Goal: Information Seeking & Learning: Learn about a topic

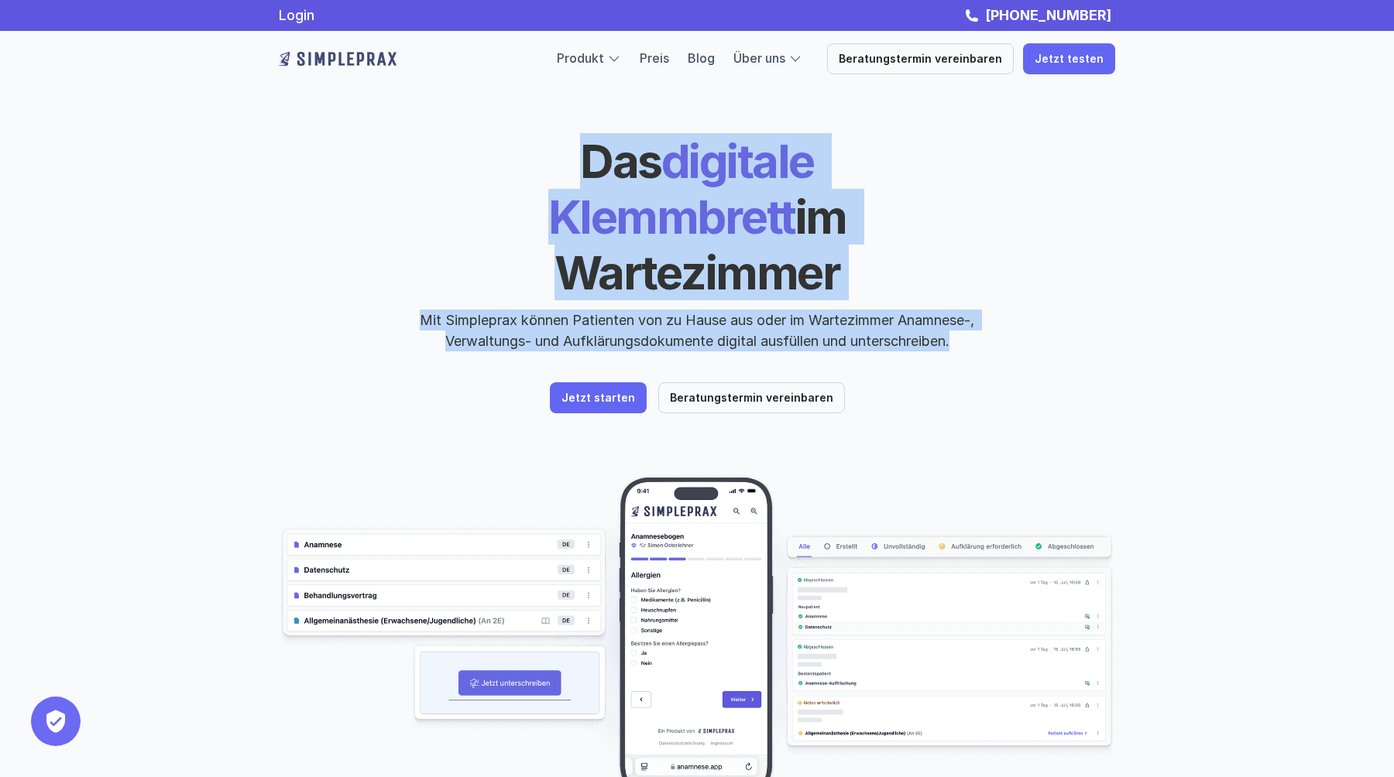
drag, startPoint x: 429, startPoint y: 156, endPoint x: 1009, endPoint y: 282, distance: 593.3
click at [1009, 280] on div "Das digitale Klemmbrett im Wartezimmer Mit Simpleprax können Patienten von zu H…" at bounding box center [697, 242] width 836 height 218
copy div "Das digitale Klemmbrett im Wartezimmer Mit Simpleprax können Patienten von zu H…"
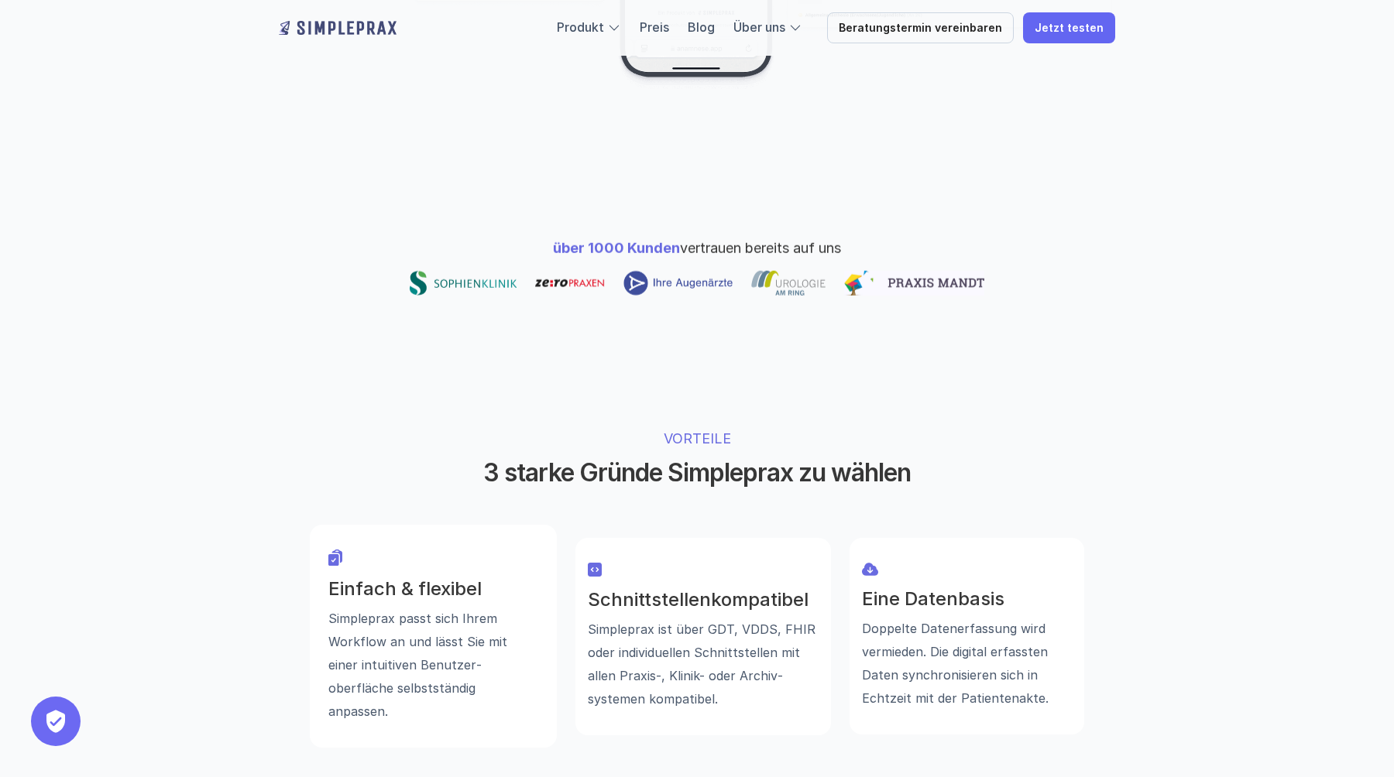
click at [755, 458] on h2 "3 starke Gründe Simpleprax zu wählen" at bounding box center [696, 472] width 581 height 29
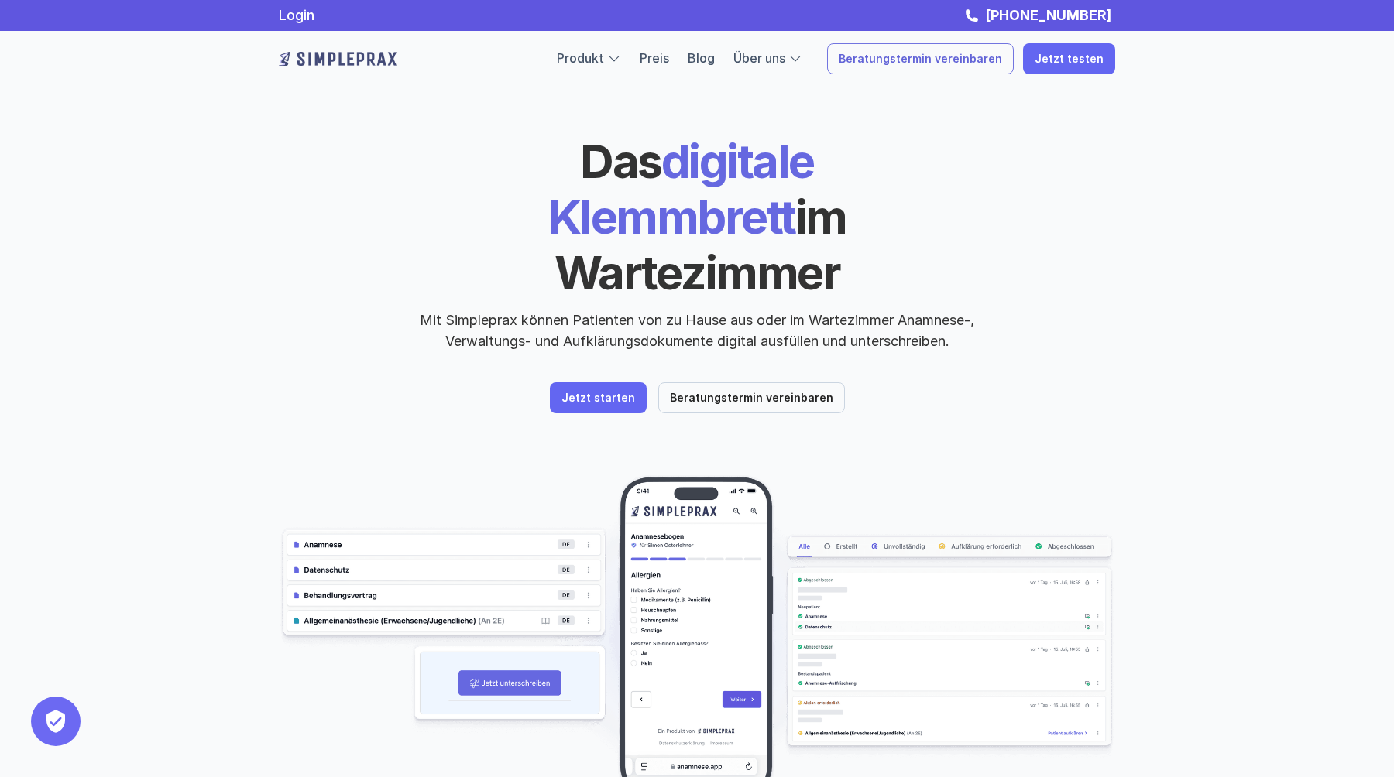
click at [916, 59] on p "Beratungstermin vereinbaren" at bounding box center [920, 59] width 163 height 13
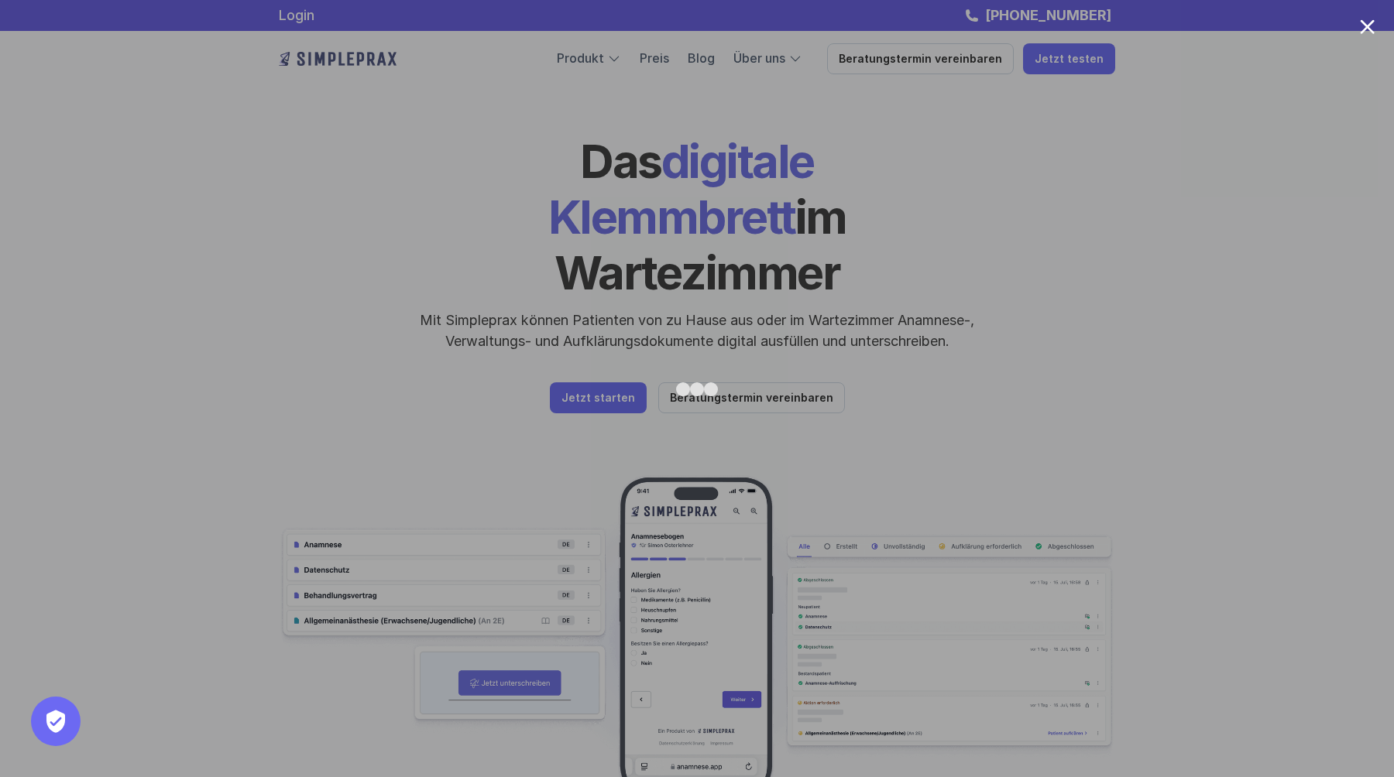
click at [1129, 205] on div at bounding box center [697, 388] width 1394 height 777
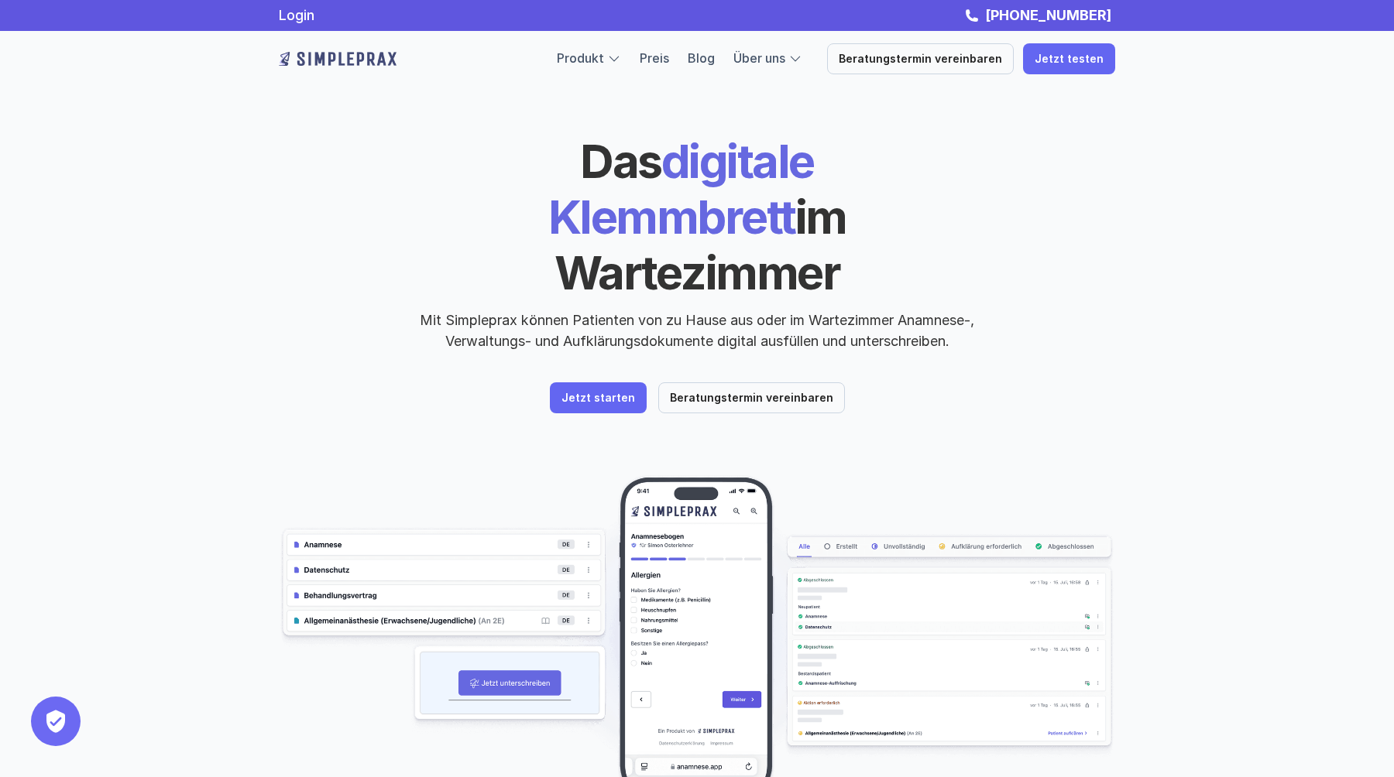
drag, startPoint x: 454, startPoint y: 162, endPoint x: 938, endPoint y: 210, distance: 486.3
click at [938, 210] on h1 "Das digitale Klemmbrett im Wartezimmer" at bounding box center [697, 216] width 534 height 167
click at [786, 310] on p "Mit Simpleprax können Patienten von zu Hause aus oder im Wartezimmer Anamnese-,…" at bounding box center [696, 331] width 581 height 42
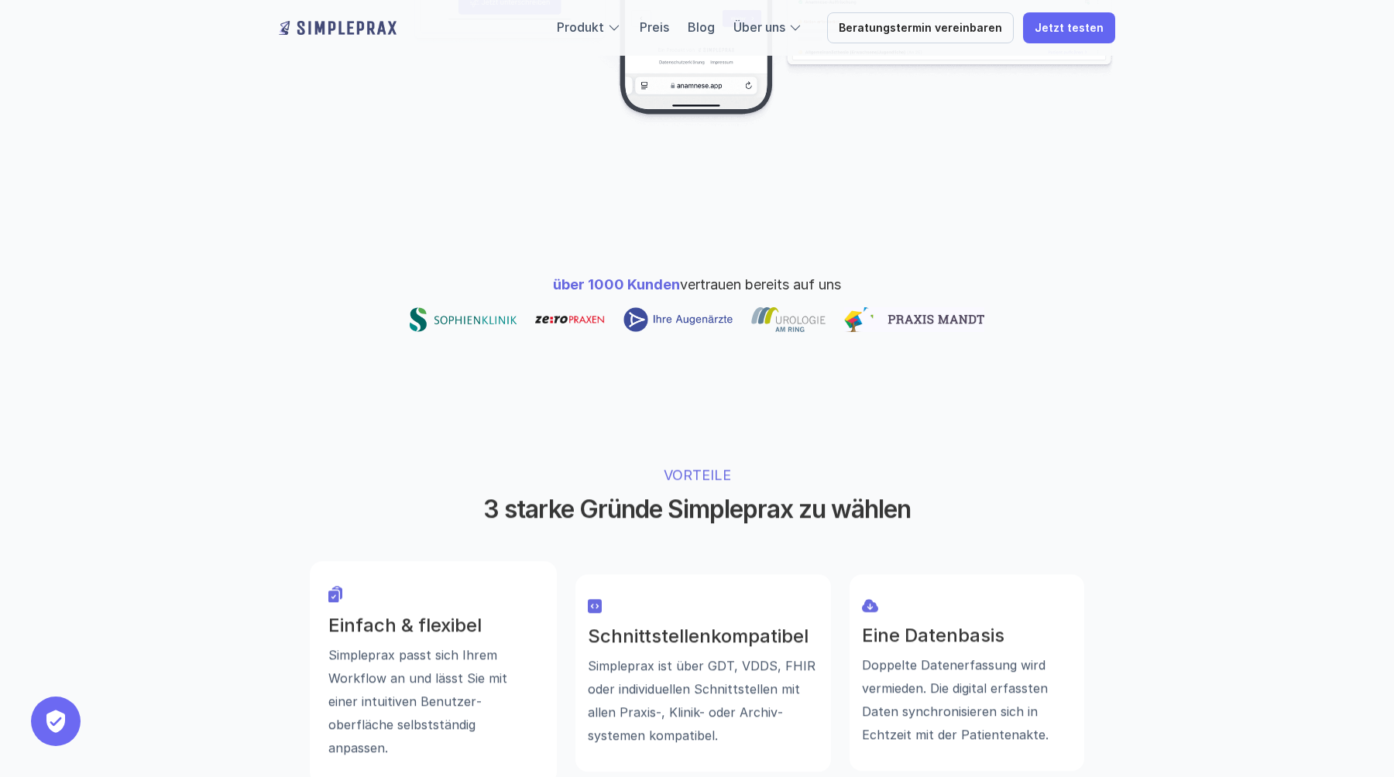
scroll to position [707, 0]
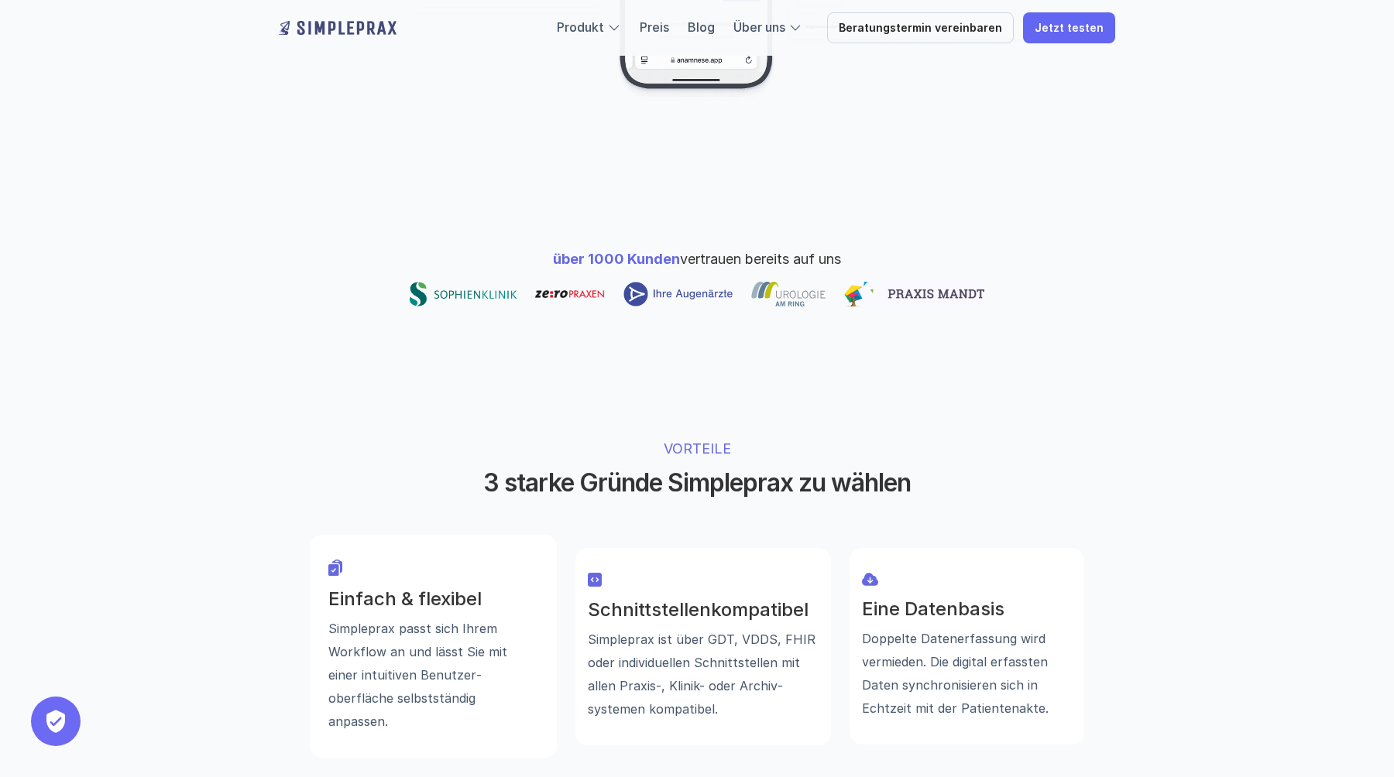
click at [695, 249] on p "über 1000 Kunden vertrauen bereits auf uns" at bounding box center [697, 259] width 288 height 21
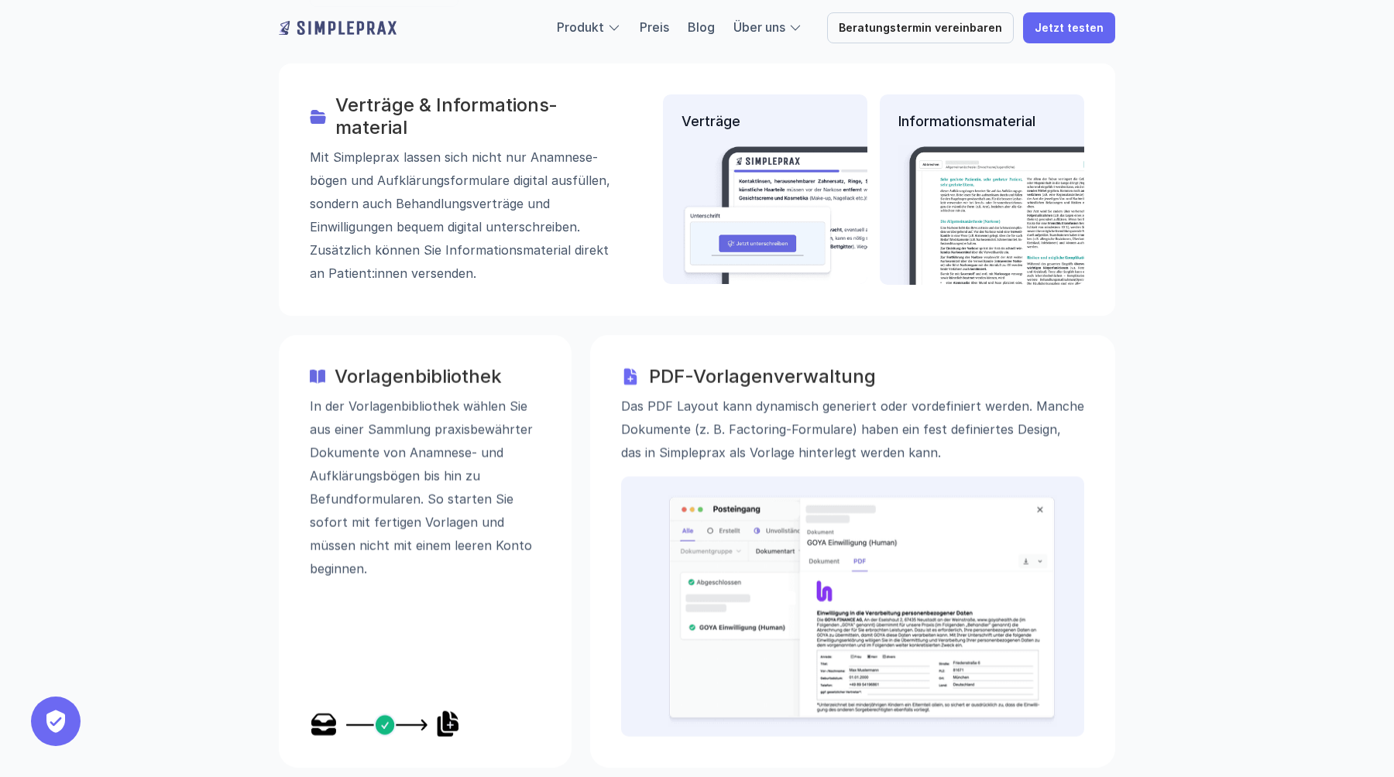
scroll to position [2199, 0]
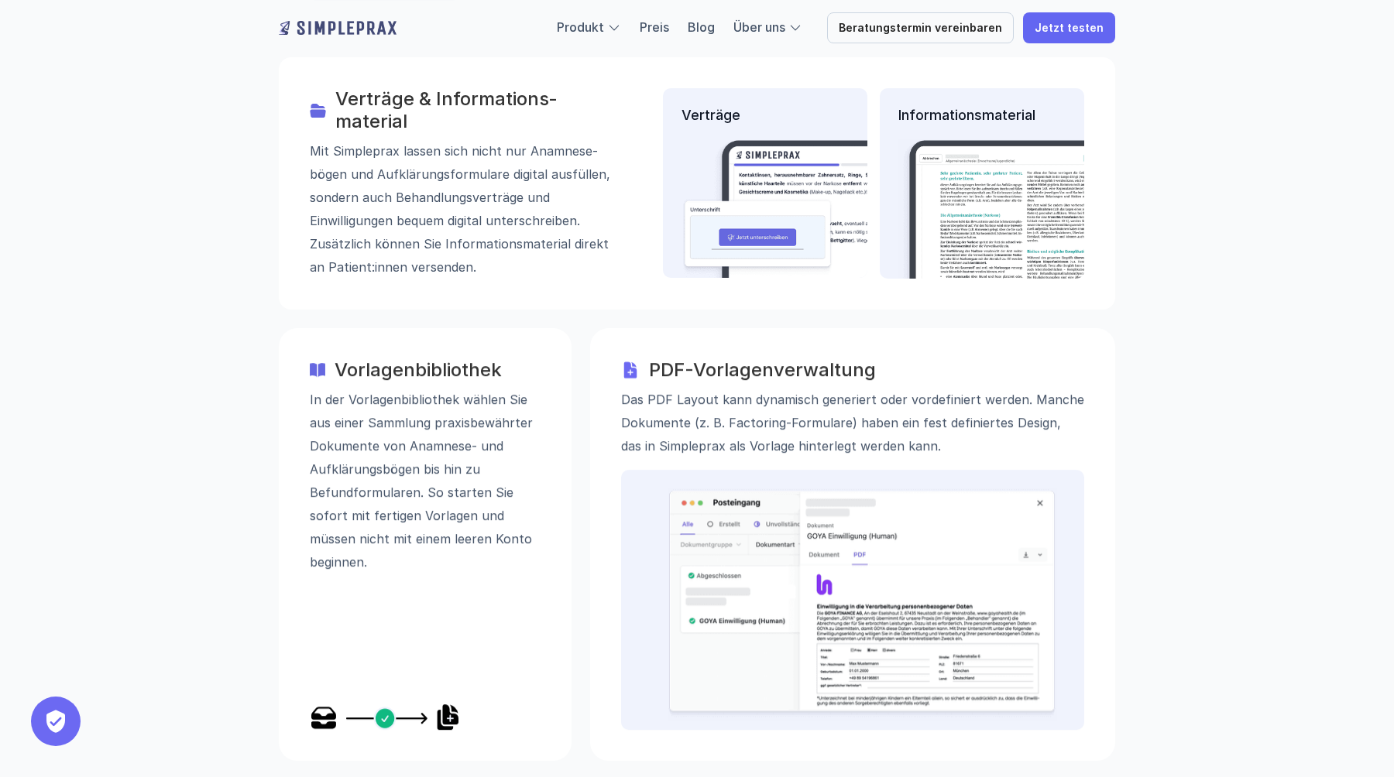
click at [453, 388] on p "In der Vorlagenbibliothek wählen Sie aus einer Sammlung praxisbewährter Dokumen…" at bounding box center [425, 481] width 231 height 186
click at [451, 359] on h3 "Vorlagenbibliothek" at bounding box center [437, 370] width 206 height 22
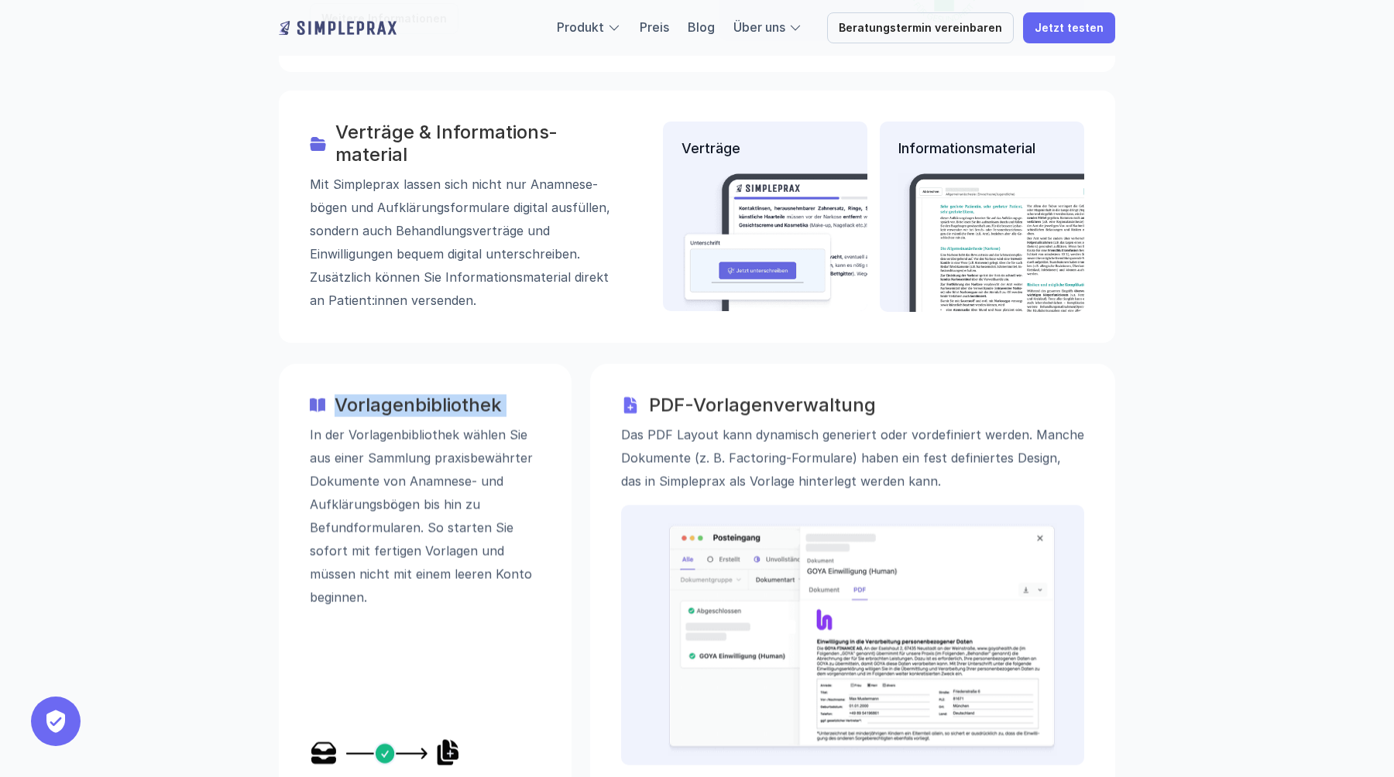
scroll to position [2173, 0]
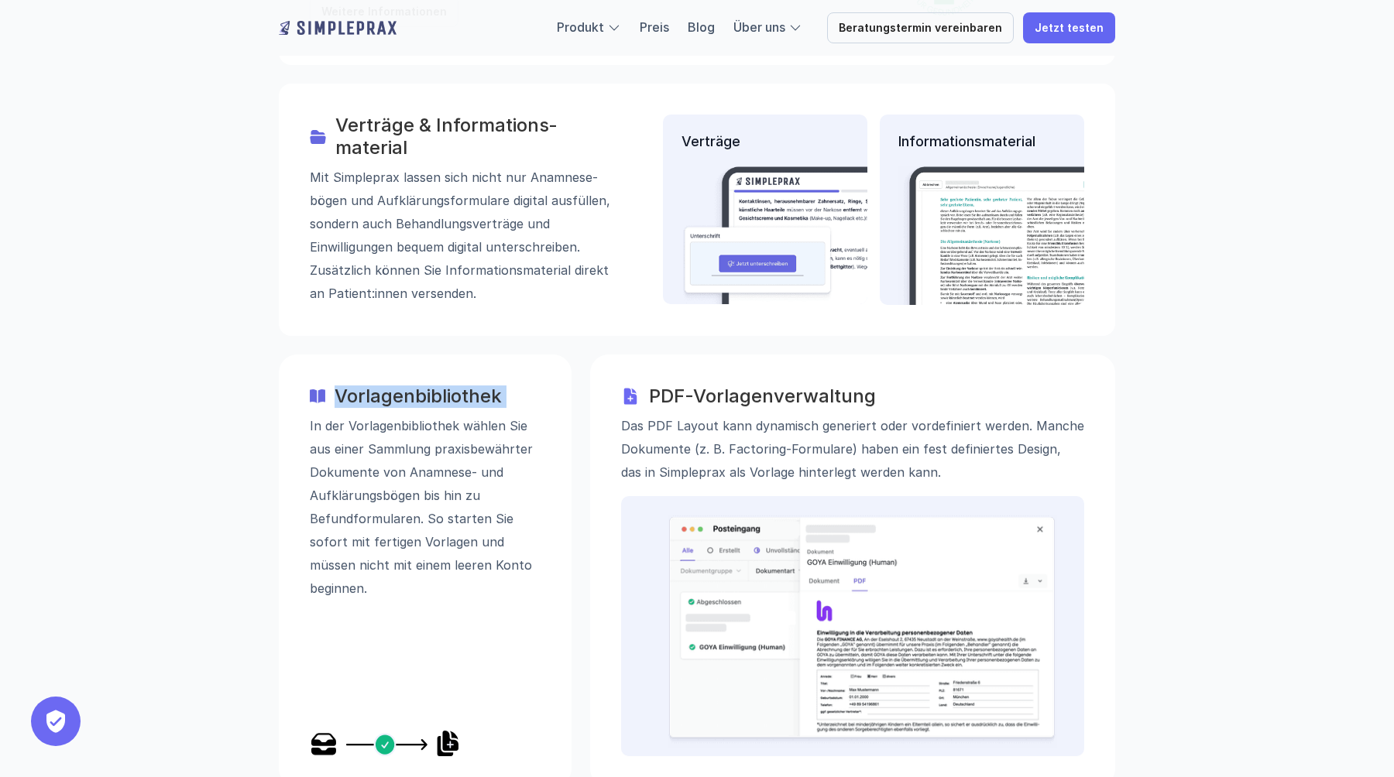
click at [439, 386] on h3 "Vorlagenbibliothek" at bounding box center [437, 397] width 206 height 22
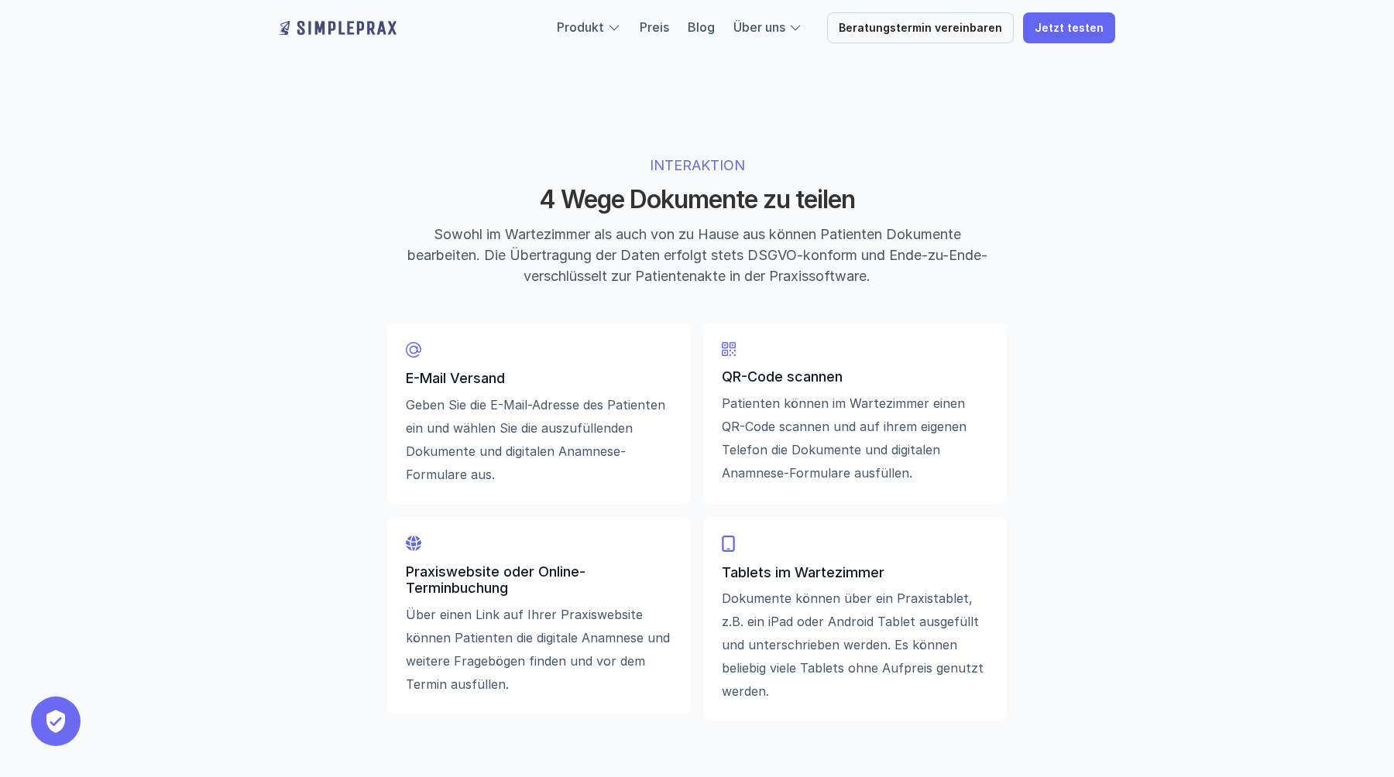
scroll to position [3446, 0]
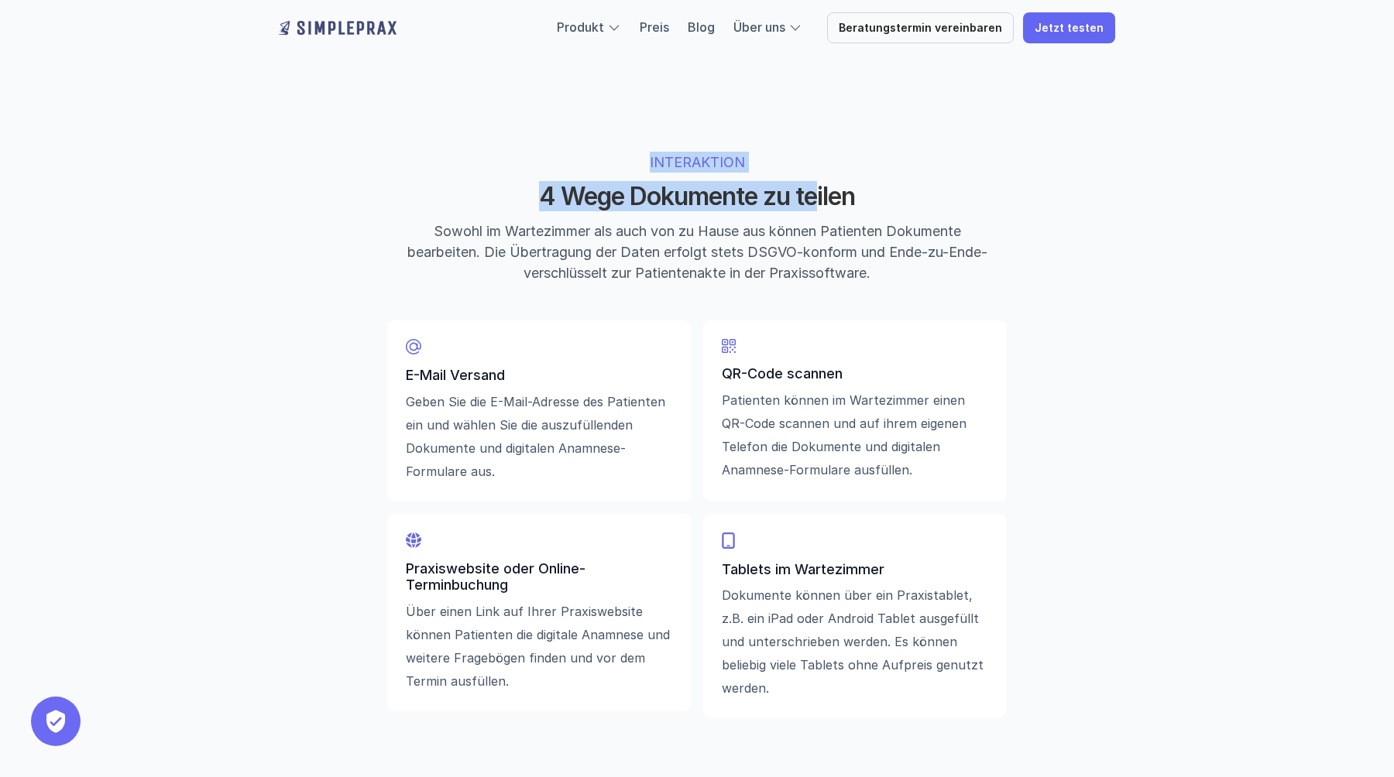
drag, startPoint x: 620, startPoint y: 174, endPoint x: 818, endPoint y: 211, distance: 201.5
click at [818, 209] on div "INTERAKTION 4 Wege Dokumente zu teilen Sowohl im Wartezimmer als auch von zu Ha…" at bounding box center [697, 218] width 595 height 132
click at [818, 211] on h2 "4 Wege Dokumente zu teilen" at bounding box center [696, 196] width 581 height 29
drag, startPoint x: 636, startPoint y: 170, endPoint x: 868, endPoint y: 208, distance: 235.2
click at [868, 208] on div "INTERAKTION 4 Wege Dokumente zu teilen Sowohl im Wartezimmer als auch von zu Ha…" at bounding box center [697, 218] width 595 height 132
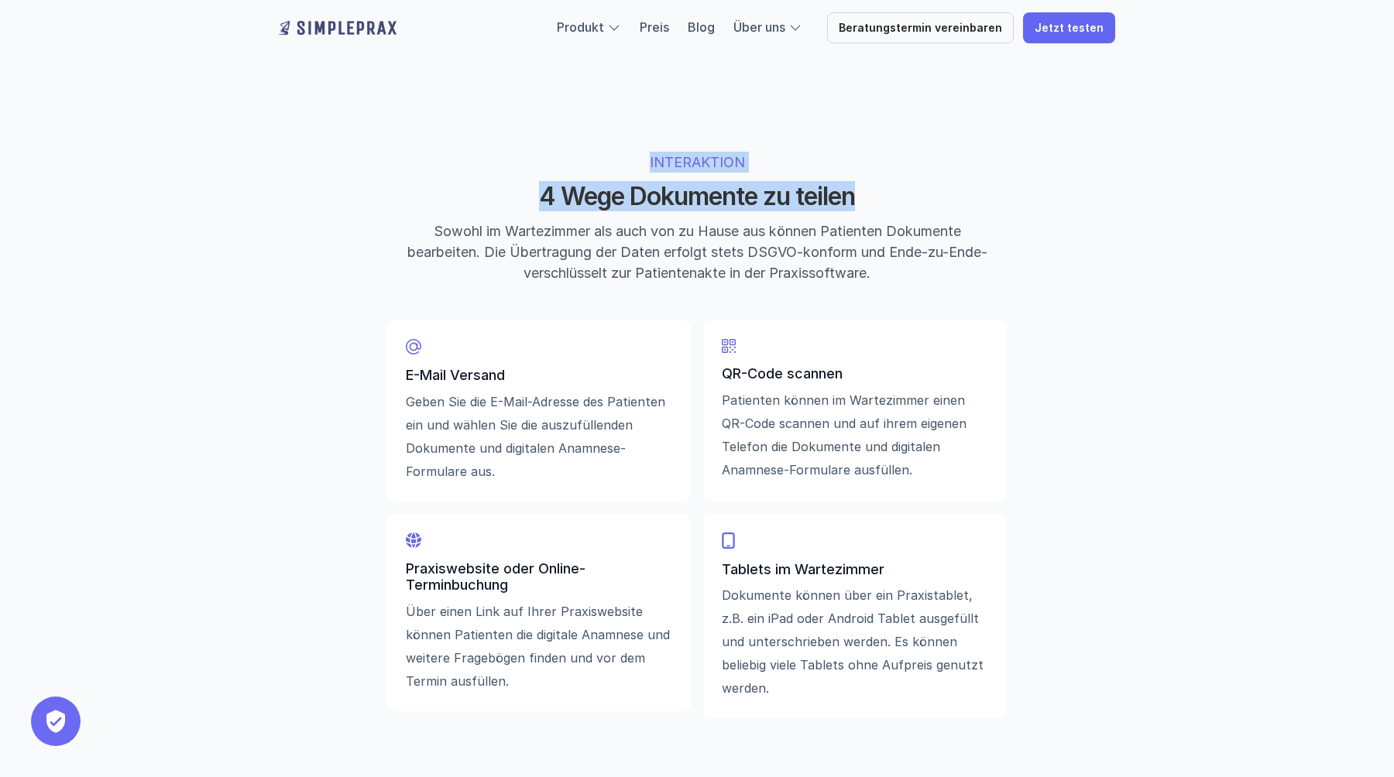
click at [868, 208] on h2 "4 Wege Dokumente zu teilen" at bounding box center [696, 196] width 581 height 29
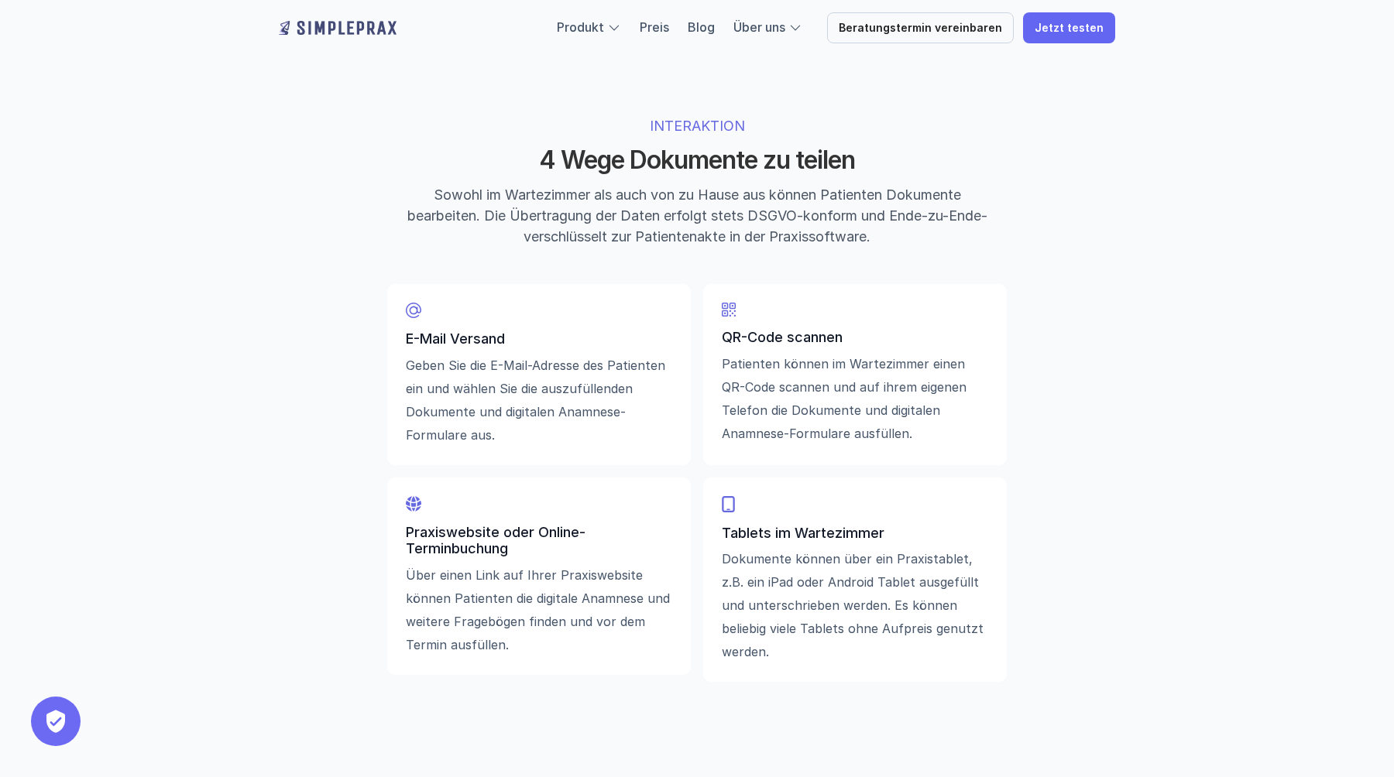
scroll to position [3489, 0]
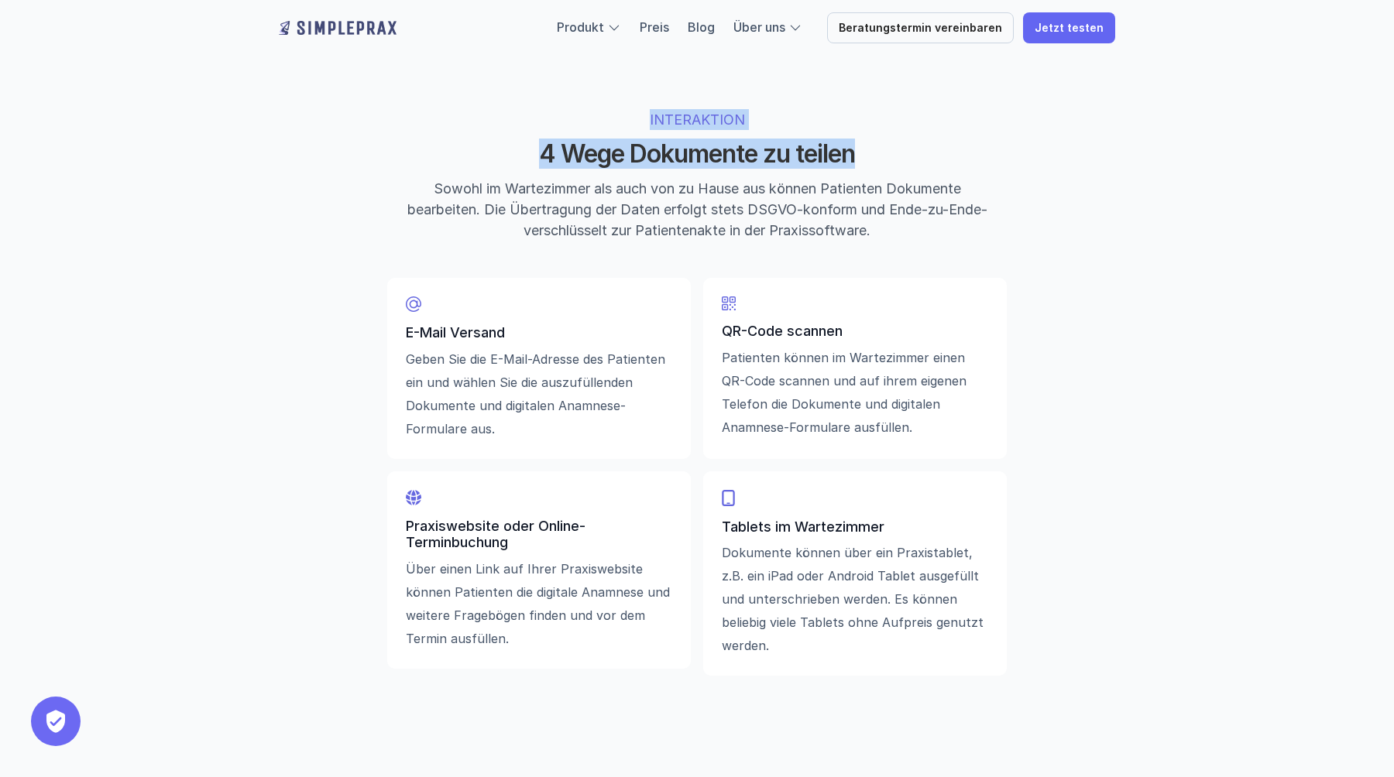
drag, startPoint x: 650, startPoint y: 126, endPoint x: 880, endPoint y: 177, distance: 236.3
click at [880, 177] on div "INTERAKTION 4 Wege Dokumente zu teilen Sowohl im Wartezimmer als auch von zu Ha…" at bounding box center [697, 175] width 595 height 132
click at [640, 129] on p "INTERAKTION" at bounding box center [697, 119] width 484 height 21
drag, startPoint x: 640, startPoint y: 127, endPoint x: 888, endPoint y: 153, distance: 249.9
click at [888, 153] on div "INTERAKTION 4 Wege Dokumente zu teilen Sowohl im Wartezimmer als auch von zu Ha…" at bounding box center [697, 175] width 595 height 132
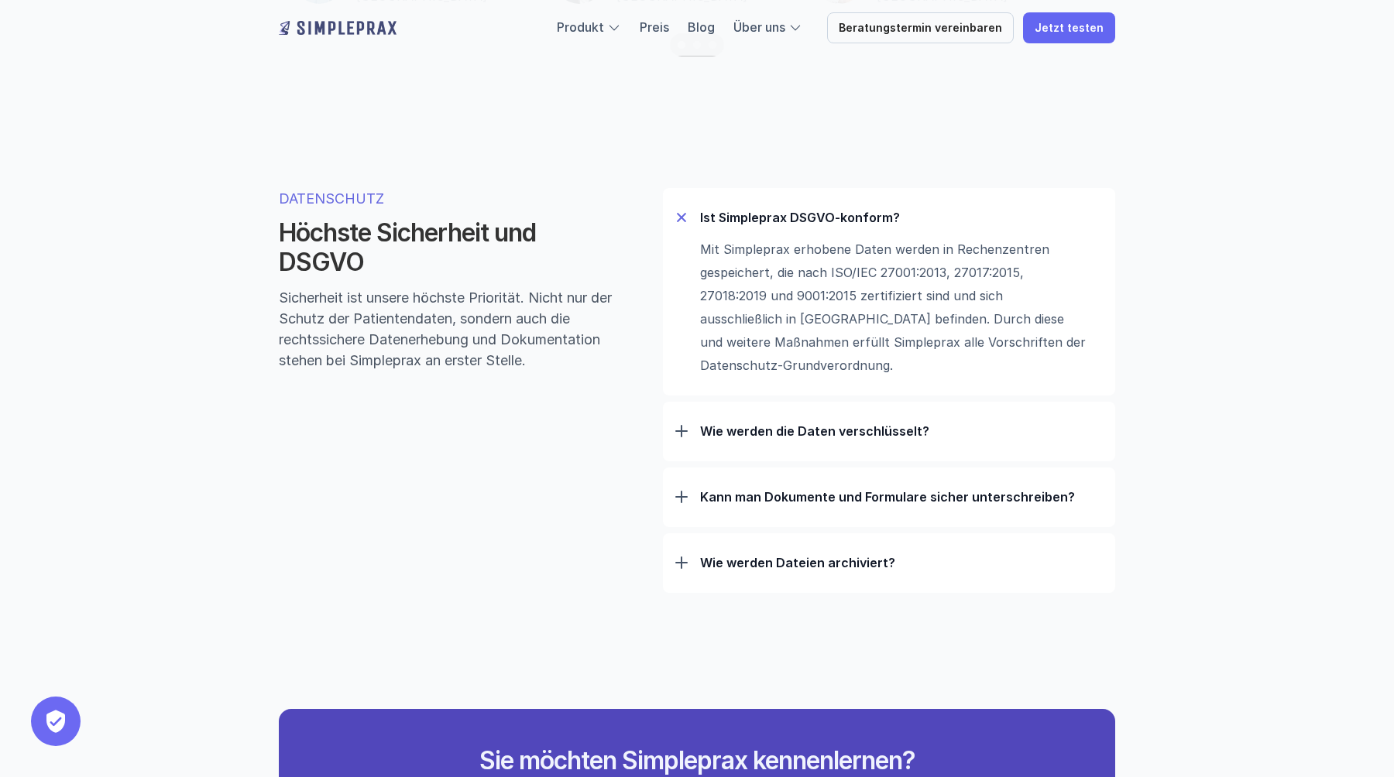
scroll to position [4740, 0]
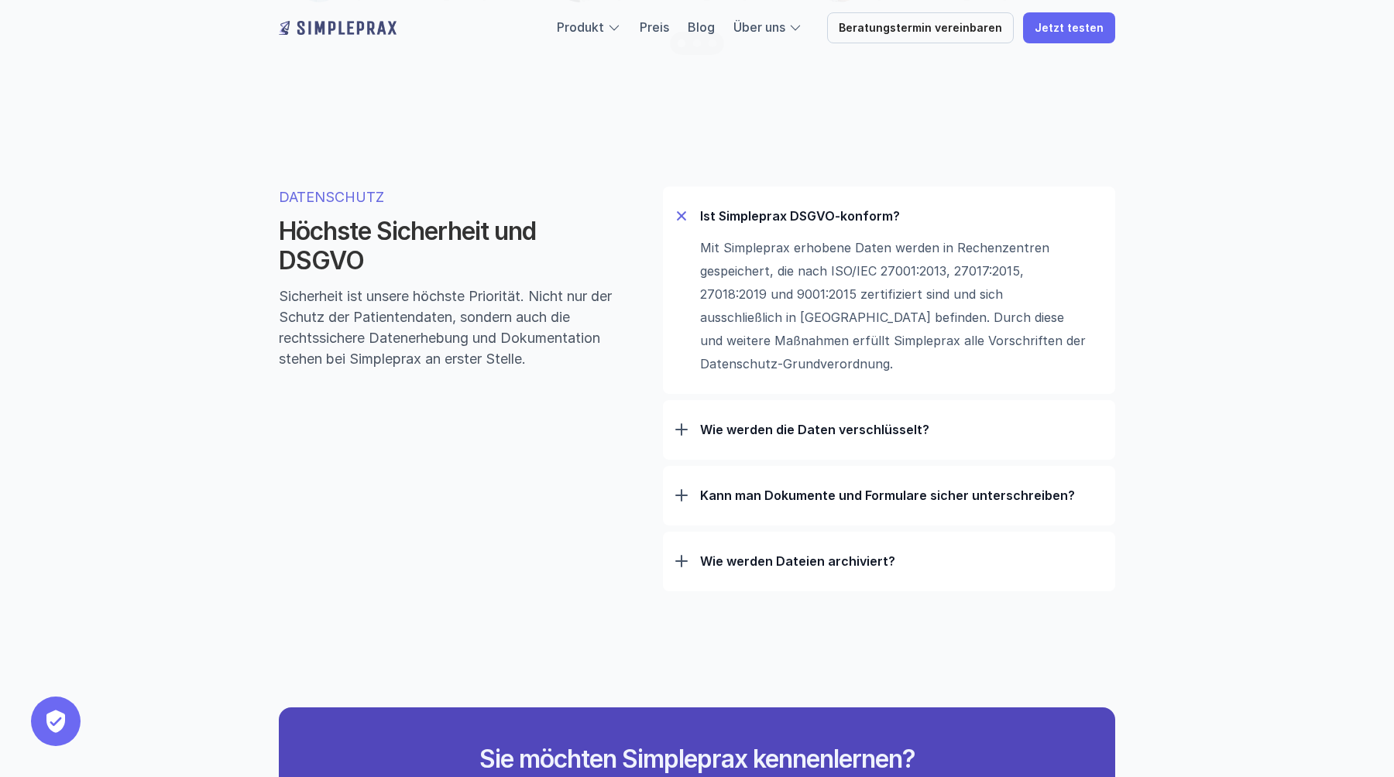
click at [844, 450] on div "Wie werden die Daten verschlüsselt?" at bounding box center [888, 430] width 427 height 40
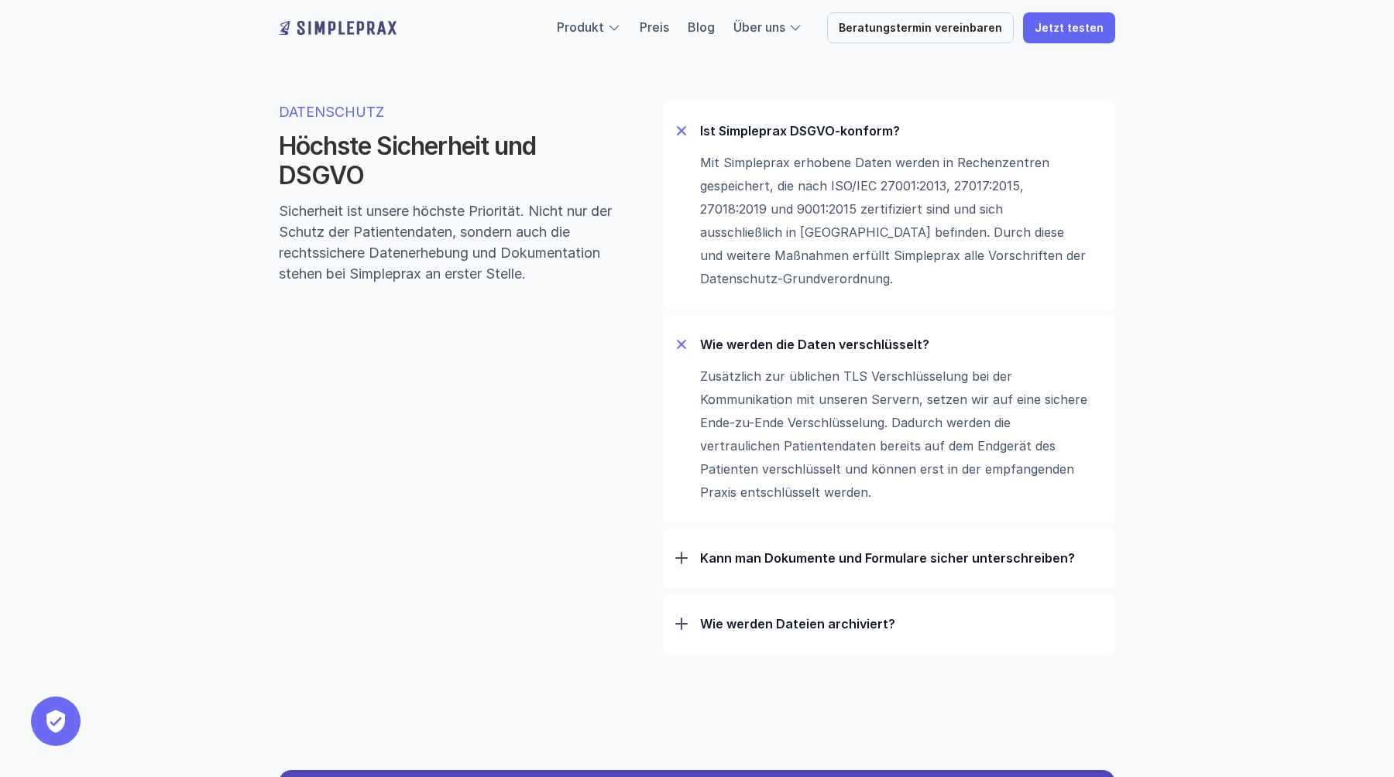
scroll to position [4832, 0]
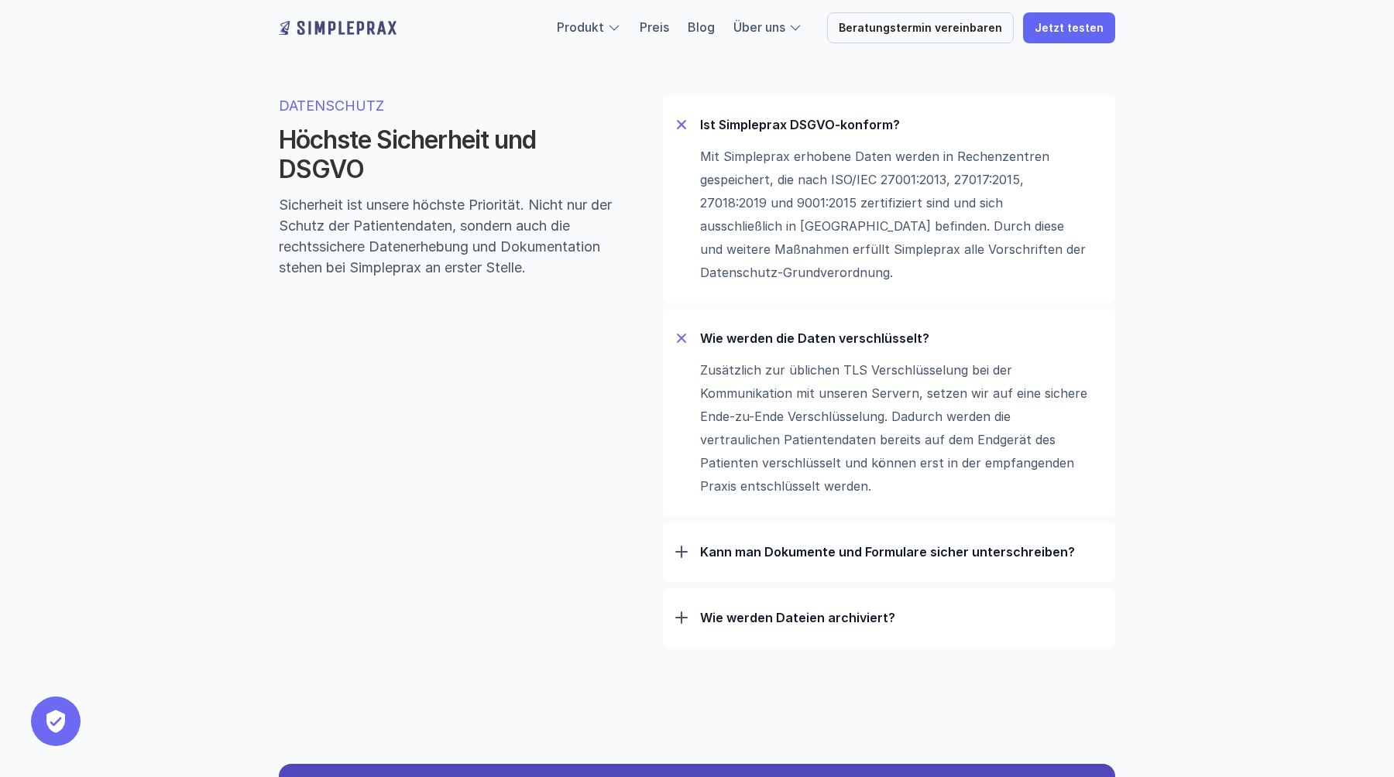
click at [788, 550] on p "Kann man Dokumente und Formulare sicher unterschreiben?" at bounding box center [901, 551] width 403 height 15
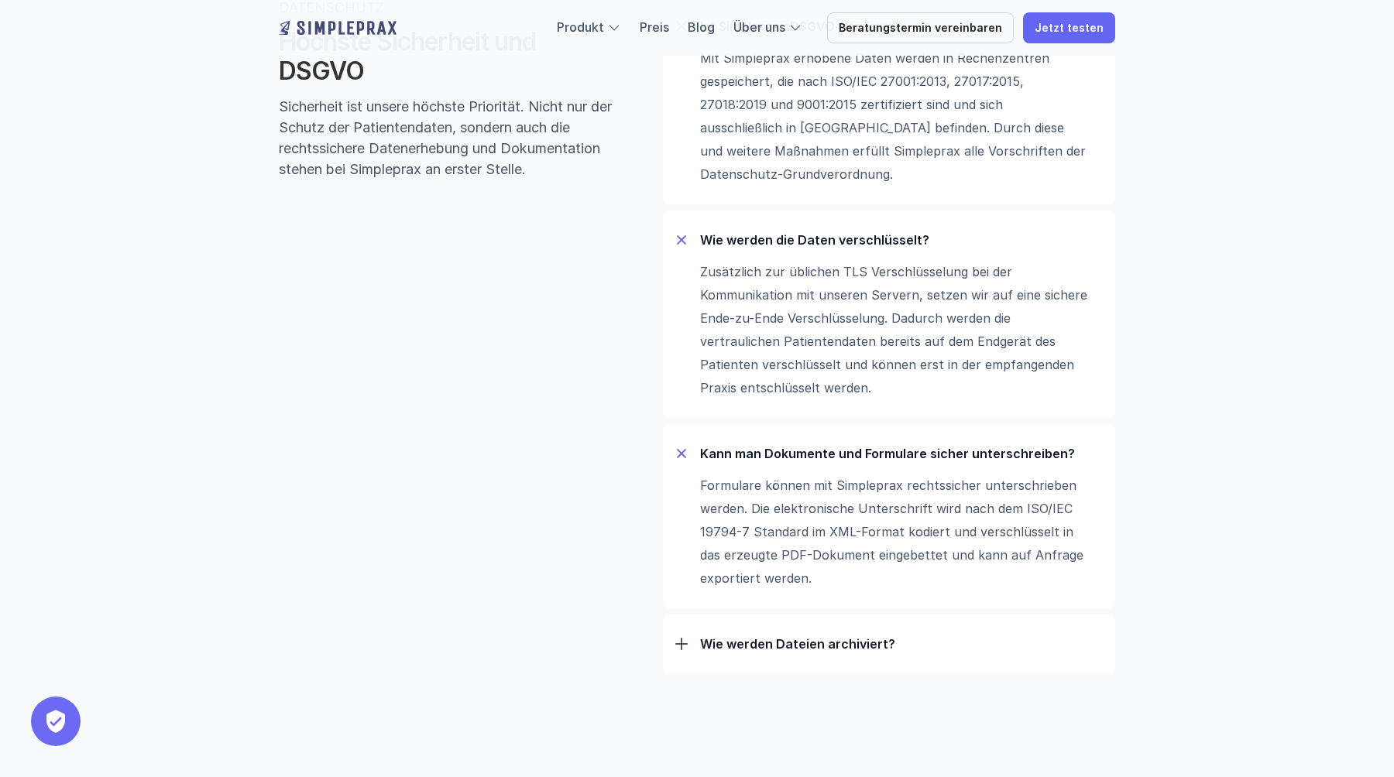
scroll to position [4967, 0]
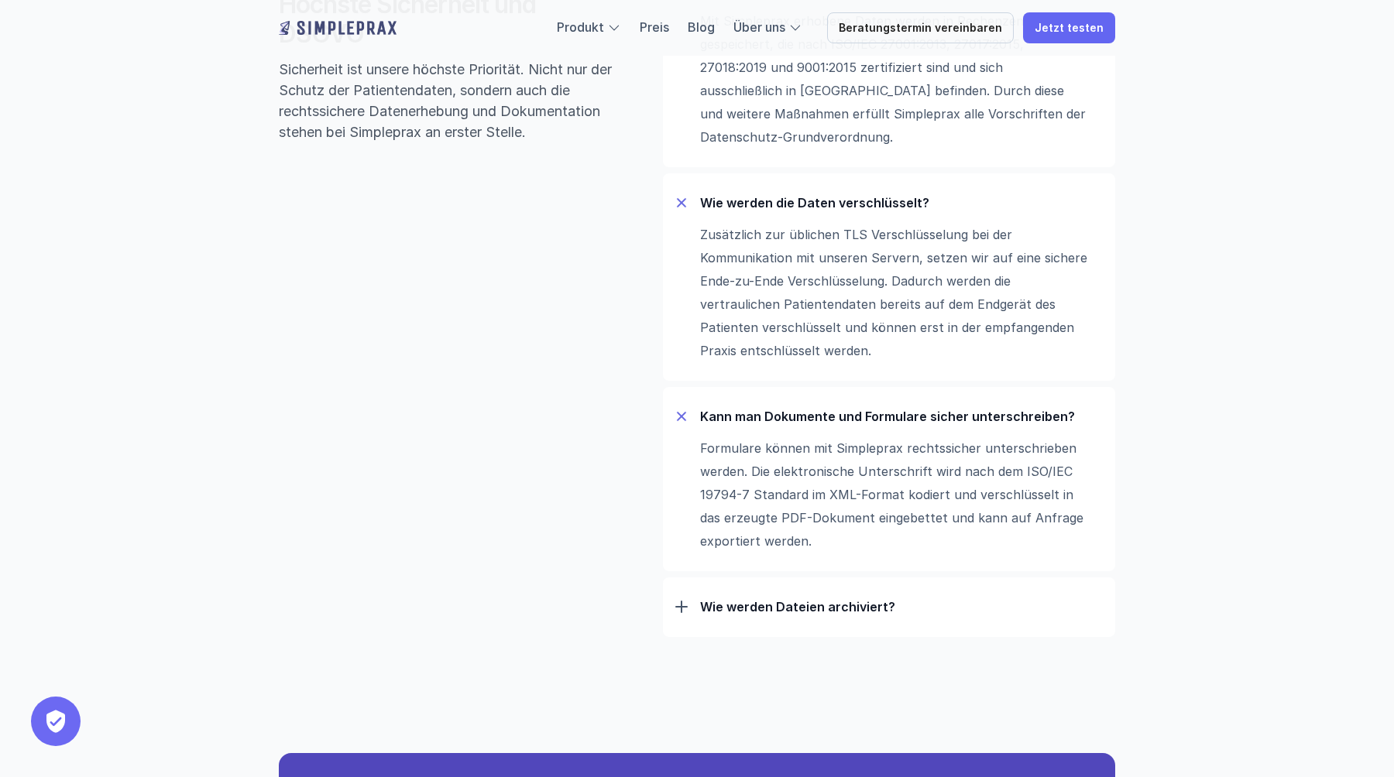
click at [808, 615] on p "Wie werden Dateien archiviert?" at bounding box center [901, 606] width 403 height 15
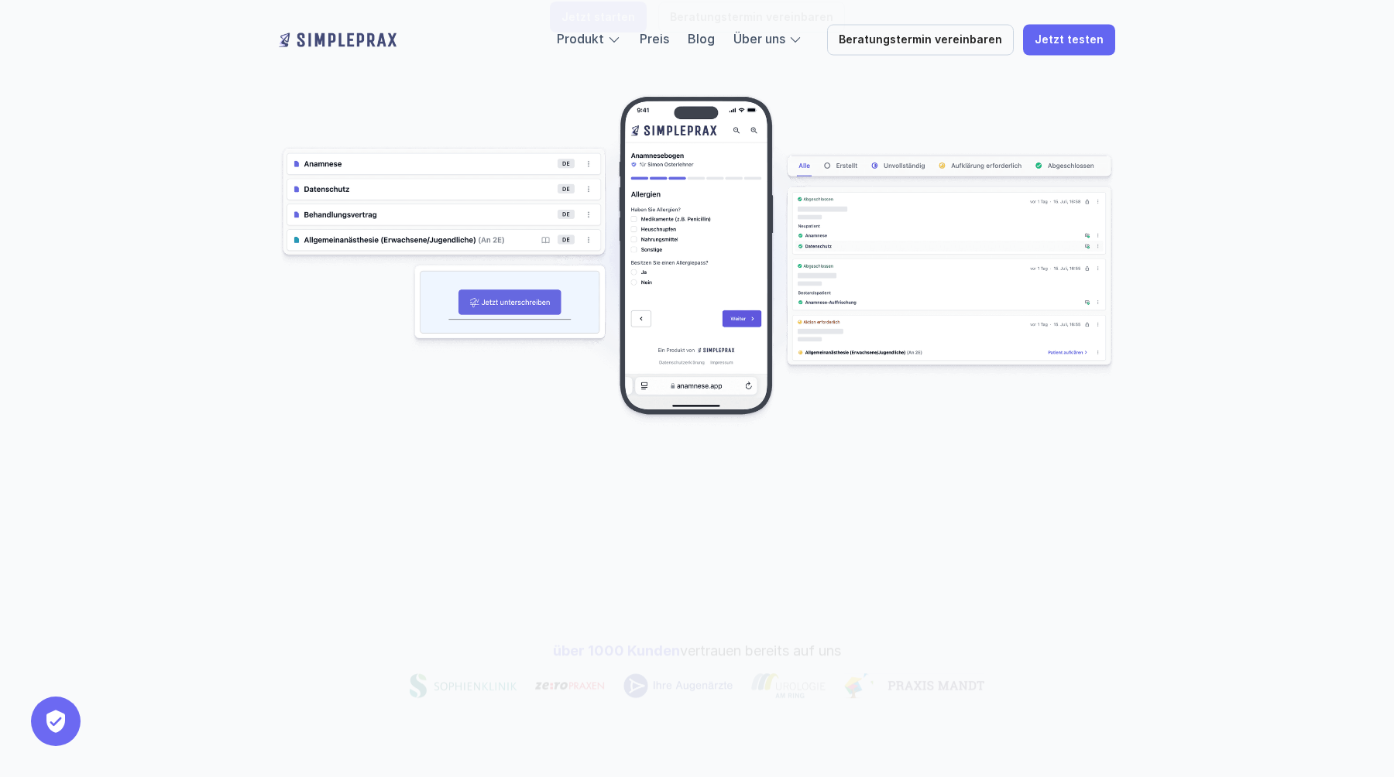
scroll to position [516, 0]
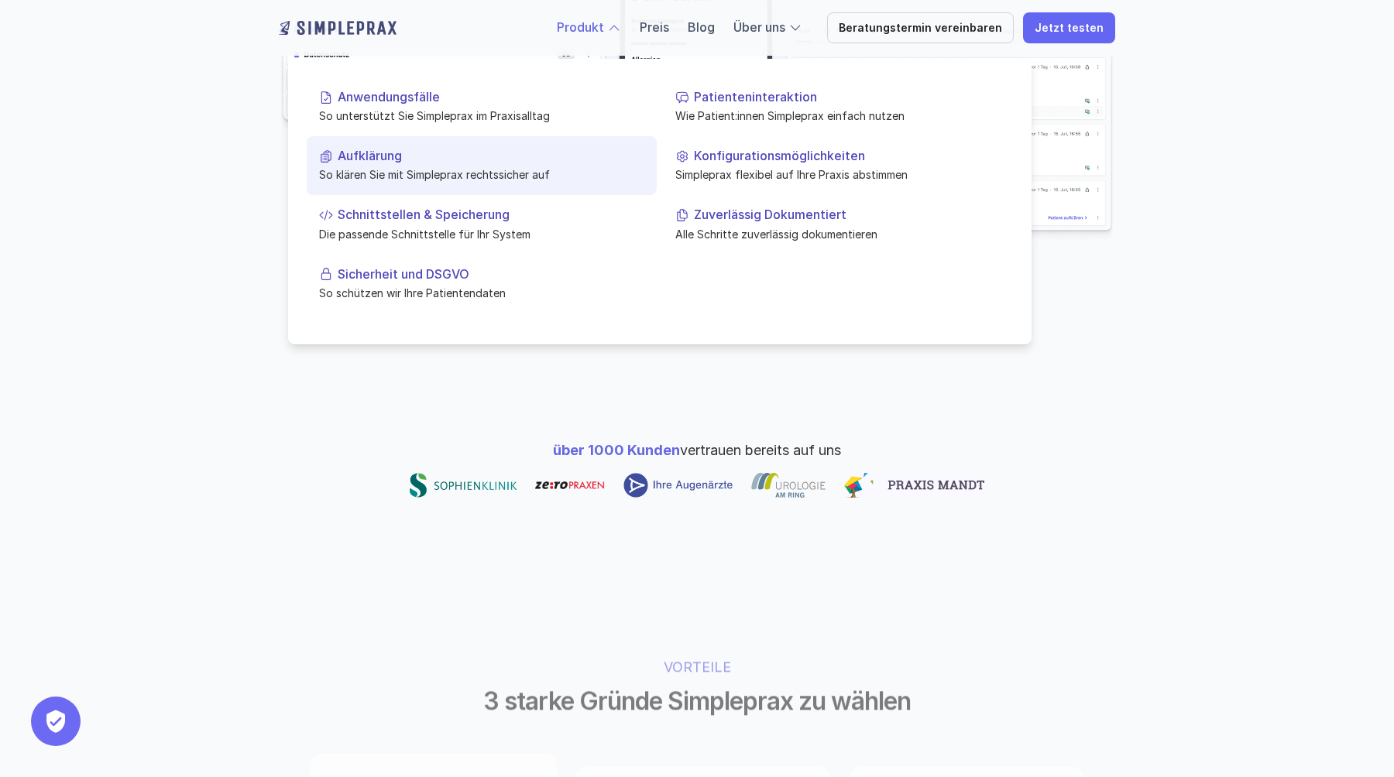
click at [403, 166] on link "Aufklärung So klären Sie mit Simpleprax rechtssicher auf" at bounding box center [482, 165] width 350 height 59
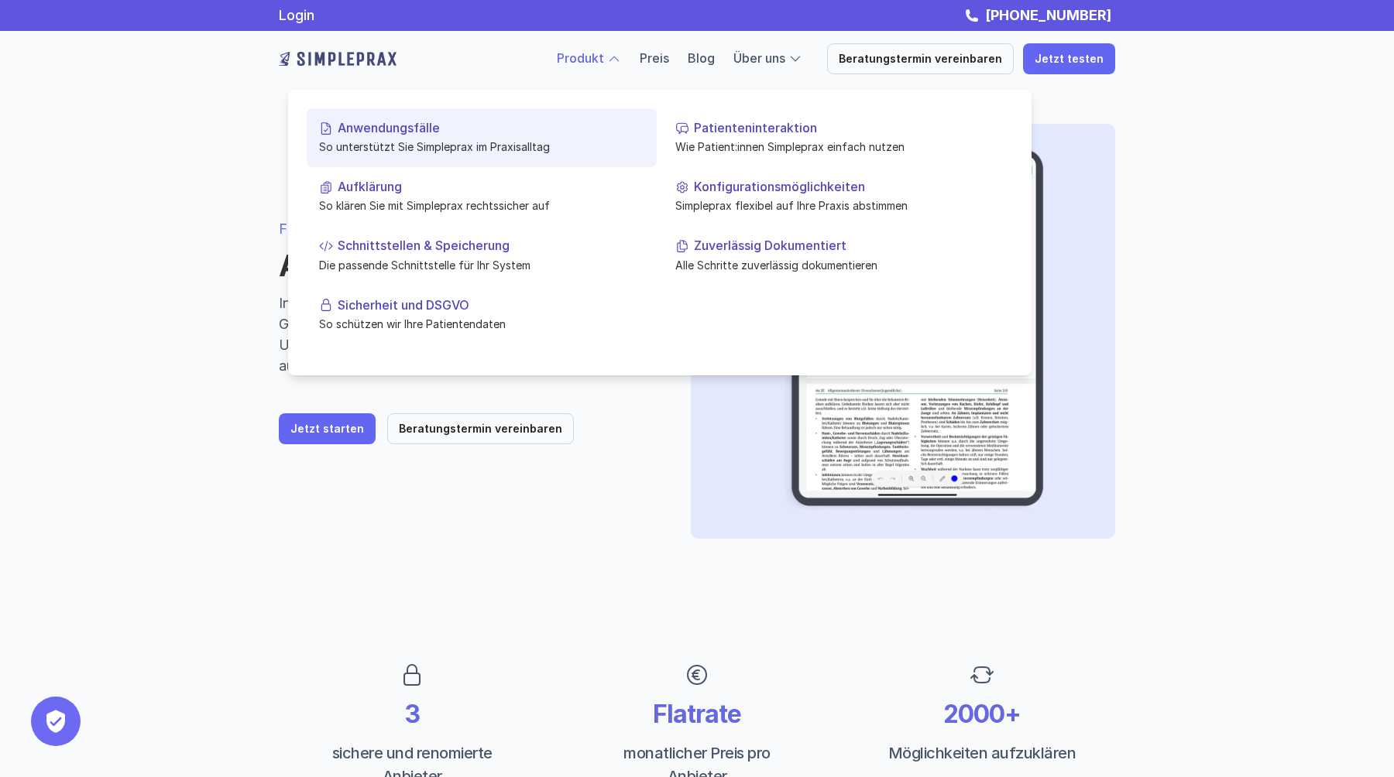
click at [543, 128] on p "Anwendungsfälle" at bounding box center [491, 128] width 307 height 15
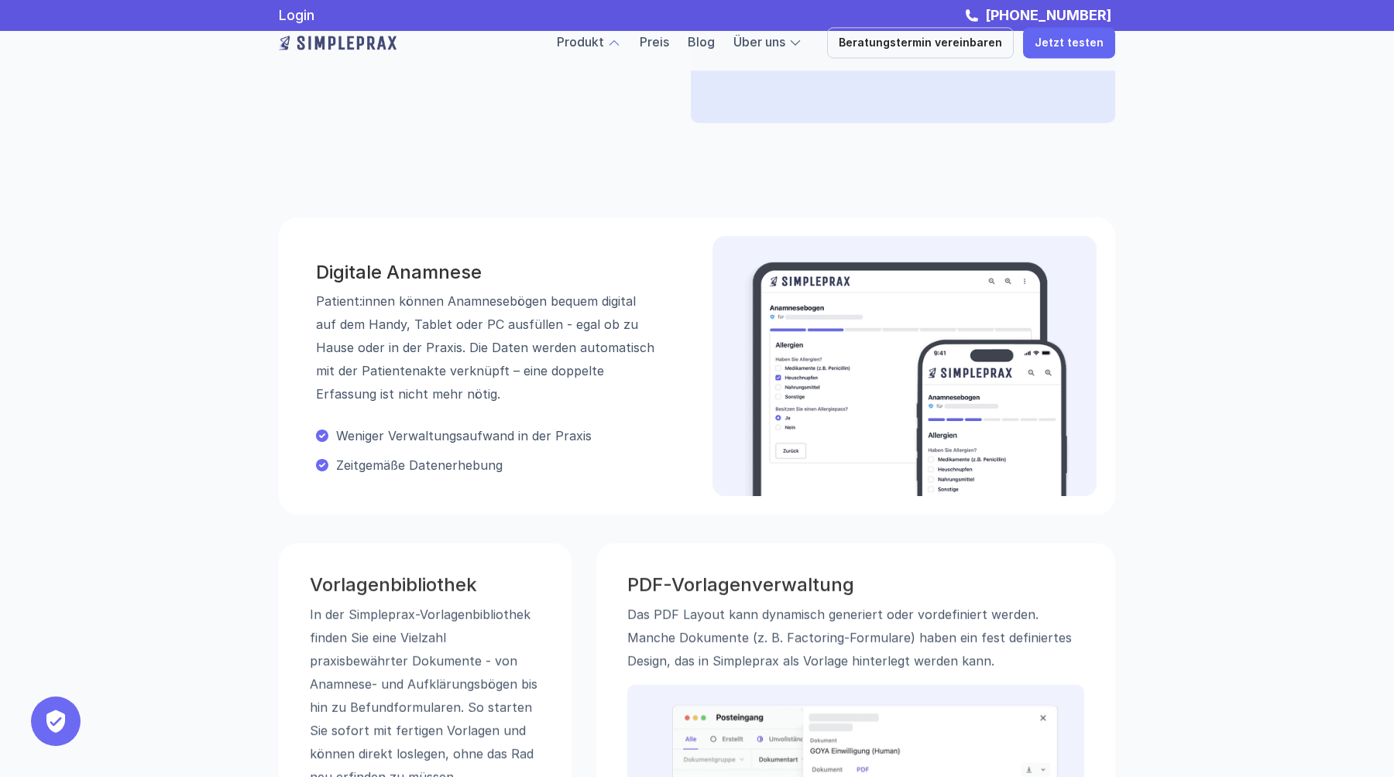
scroll to position [240, 0]
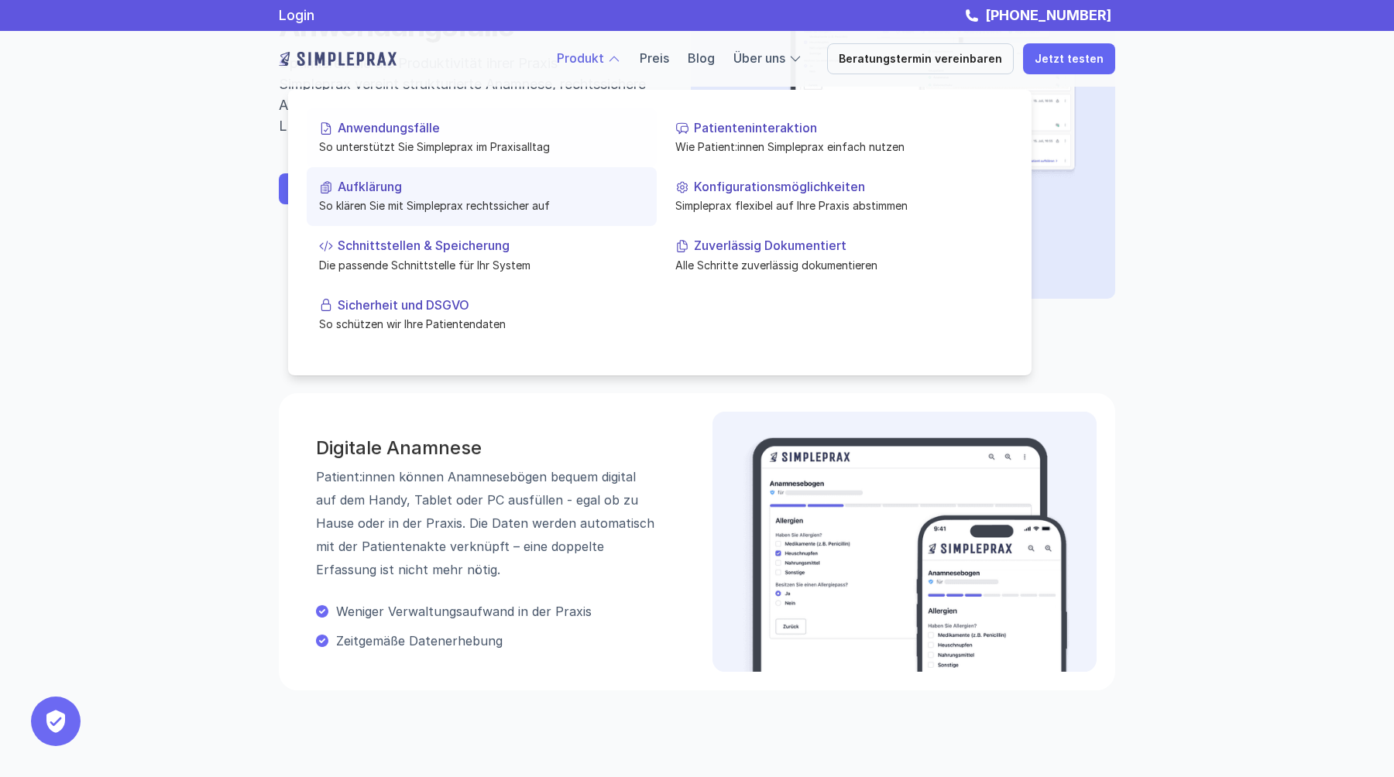
click at [482, 201] on p "So klären Sie mit Simpleprax rechtssicher auf" at bounding box center [481, 205] width 325 height 16
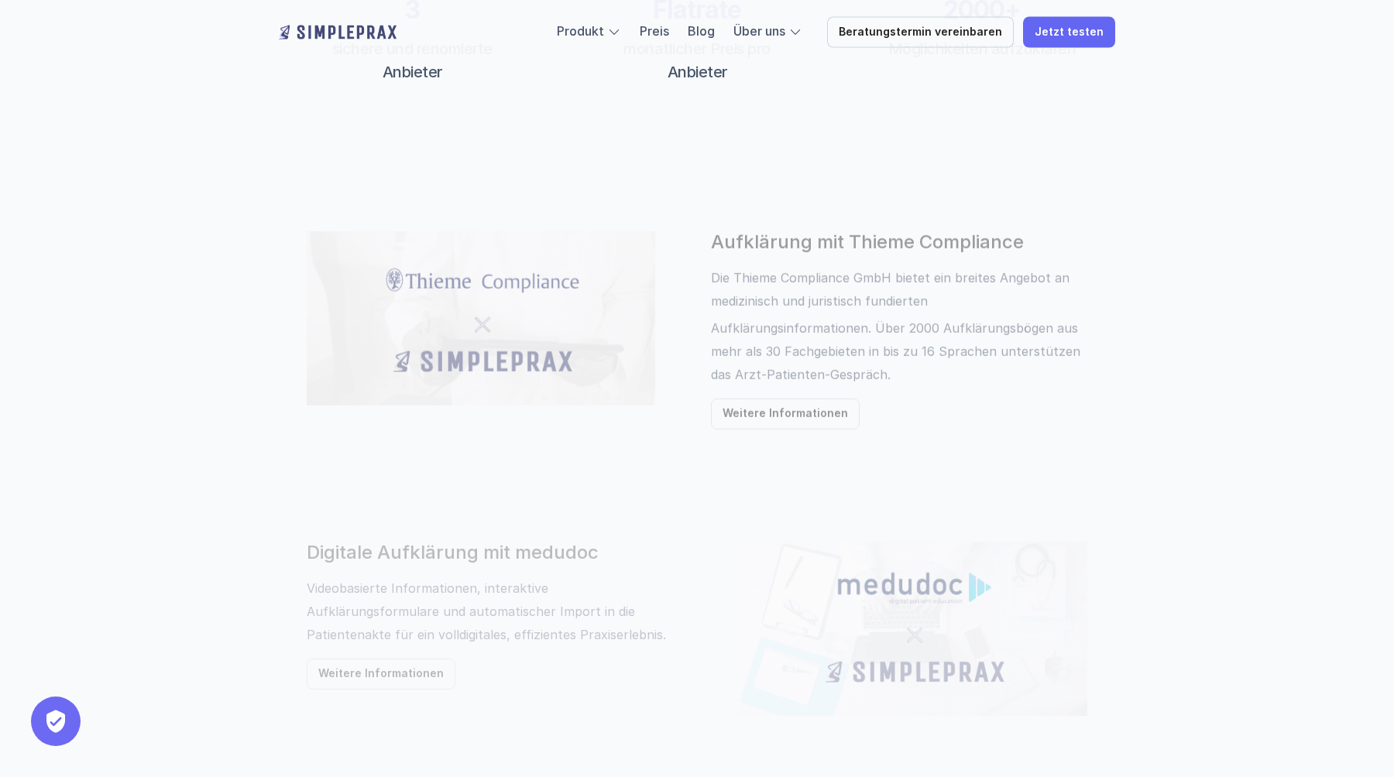
scroll to position [1037, 0]
